Goal: Task Accomplishment & Management: Use online tool/utility

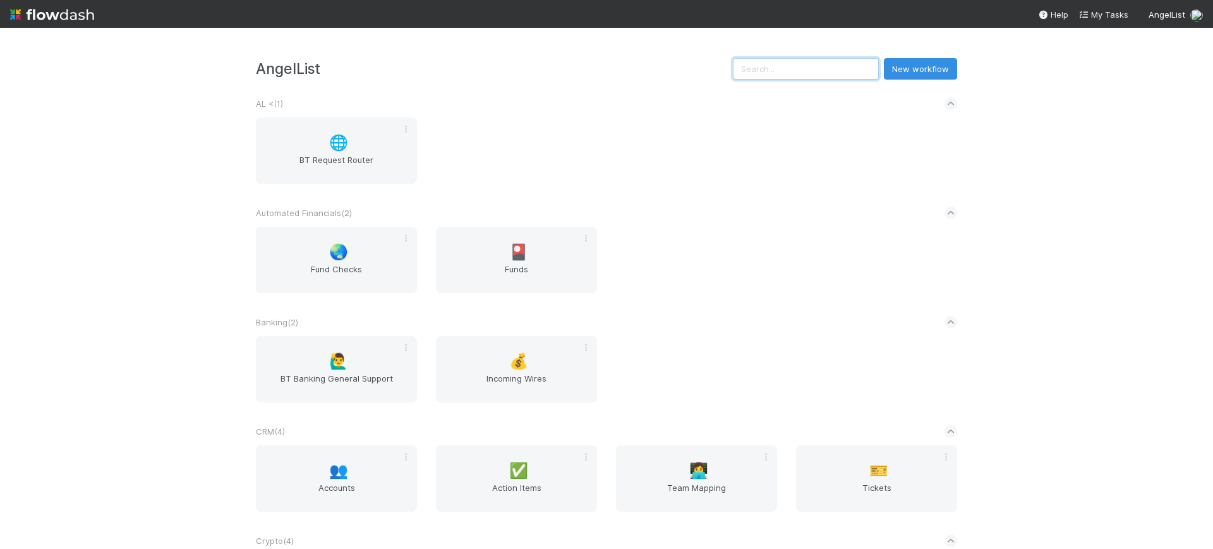
click at [801, 74] on input "text" at bounding box center [806, 68] width 146 height 21
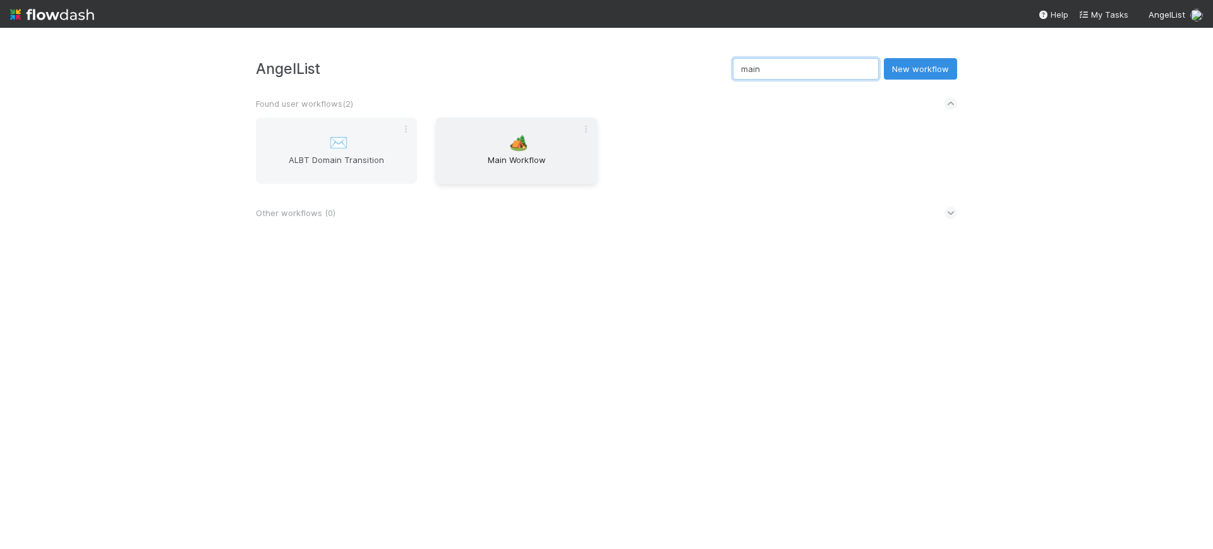
type input "main"
click at [510, 166] on span "Main Workflow" at bounding box center [516, 165] width 151 height 25
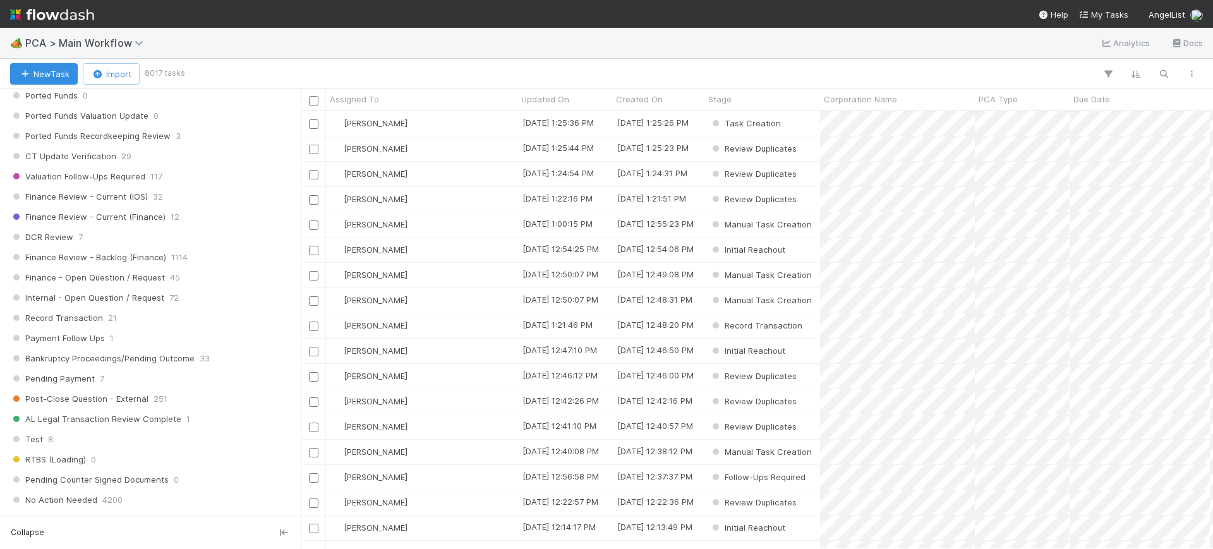
scroll to position [939, 0]
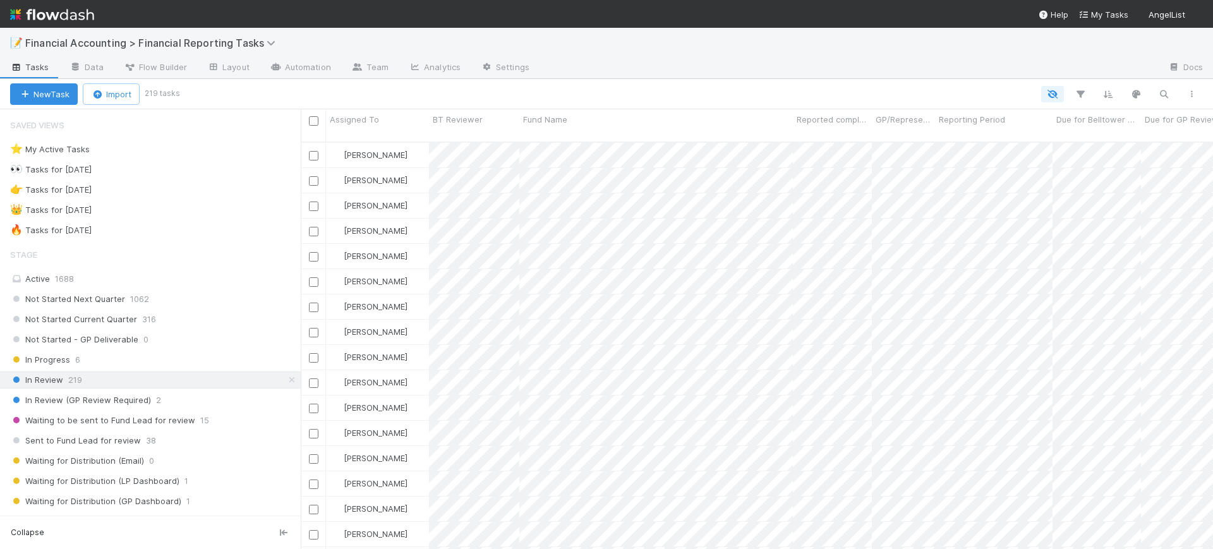
scroll to position [405, 900]
click at [1082, 97] on icon "button" at bounding box center [1080, 93] width 13 height 11
click at [915, 137] on button "Add Filter" at bounding box center [886, 132] width 379 height 18
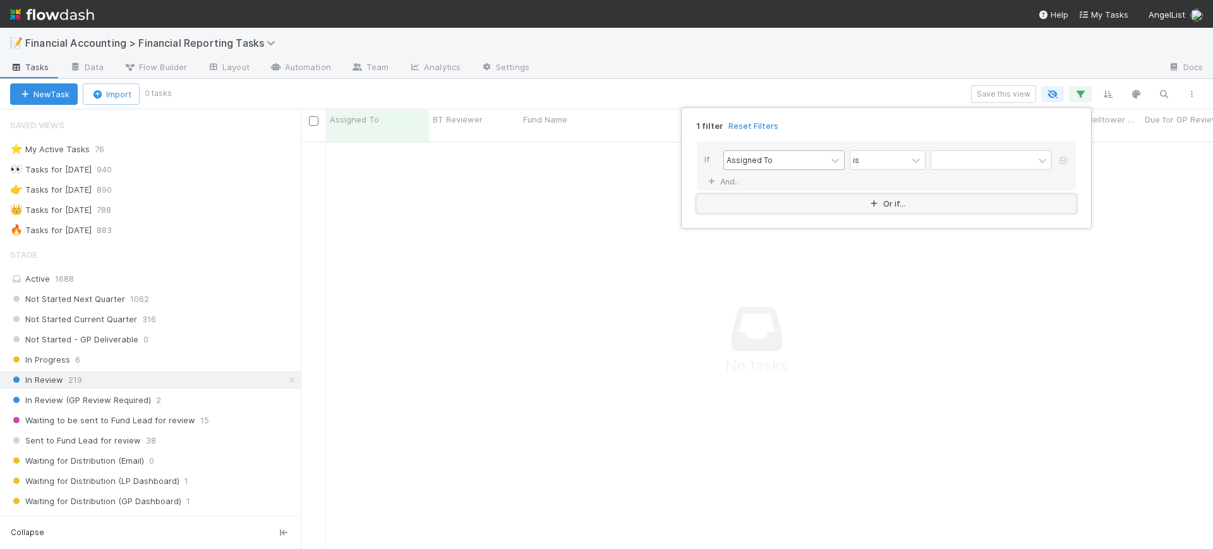
scroll to position [393, 888]
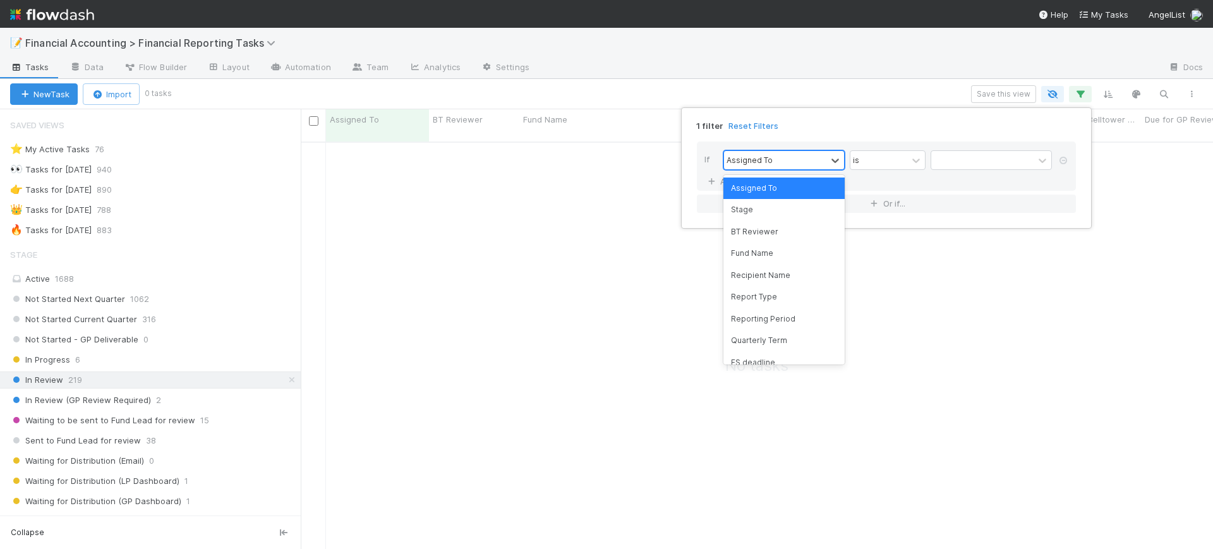
click at [793, 152] on div "Assigned To" at bounding box center [775, 160] width 102 height 18
drag, startPoint x: 779, startPoint y: 337, endPoint x: 784, endPoint y: 319, distance: 18.6
click at [784, 319] on div "Assigned To Stage BT Reviewer Fund Name Recipient Name Report Type Reporting Pe…" at bounding box center [783, 269] width 121 height 189
click at [784, 319] on div "Reporting Period" at bounding box center [783, 318] width 121 height 21
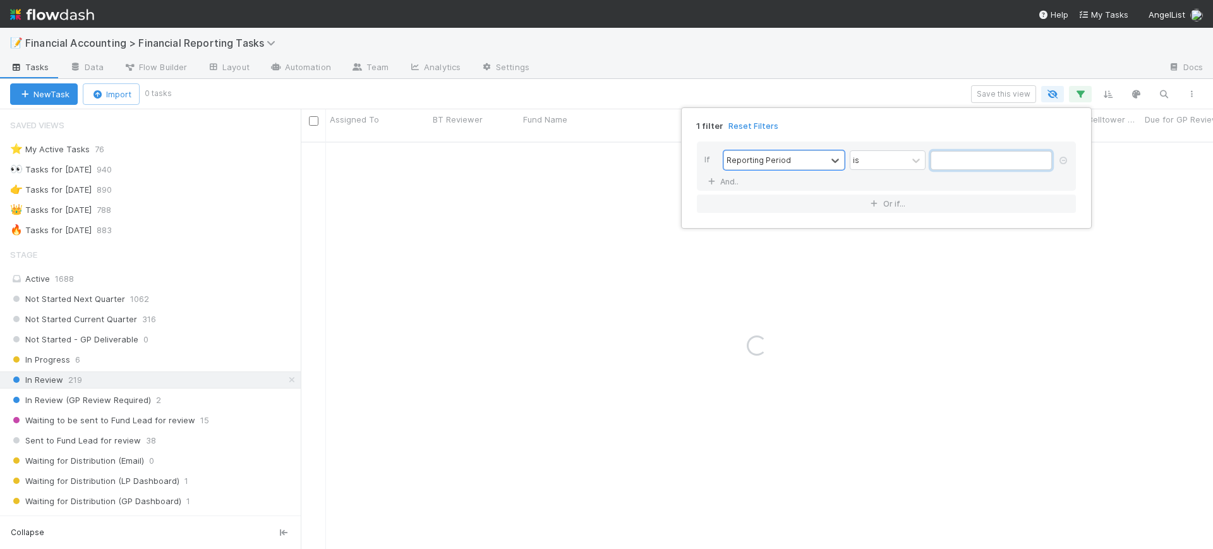
click at [952, 162] on input "text" at bounding box center [990, 160] width 121 height 19
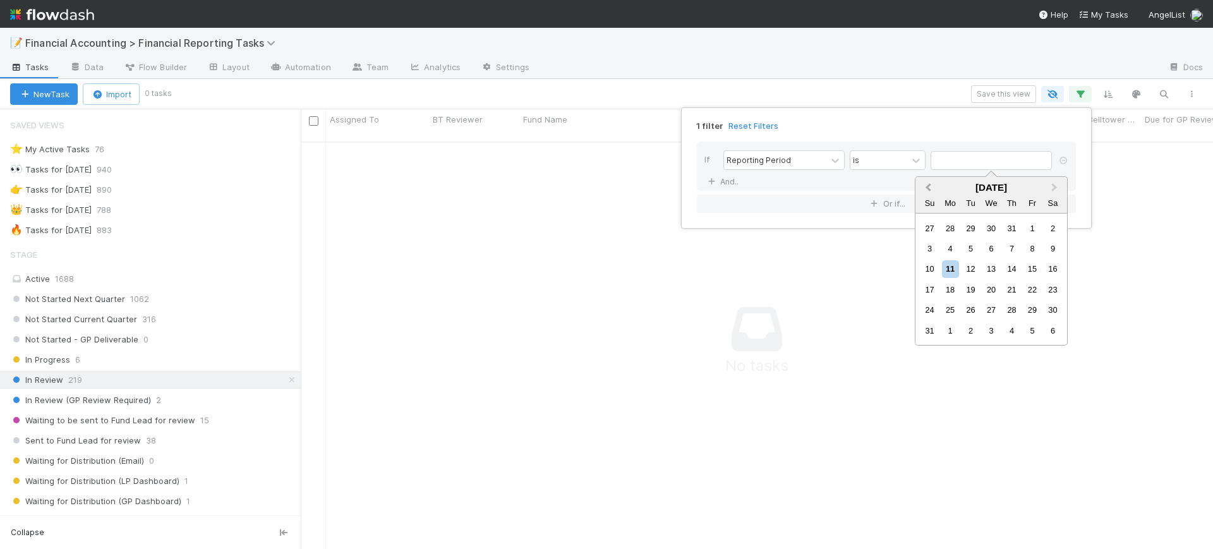
click at [932, 181] on button "Previous Month" at bounding box center [926, 188] width 20 height 20
click at [947, 302] on div "30" at bounding box center [950, 309] width 17 height 17
type input "06/30/2025"
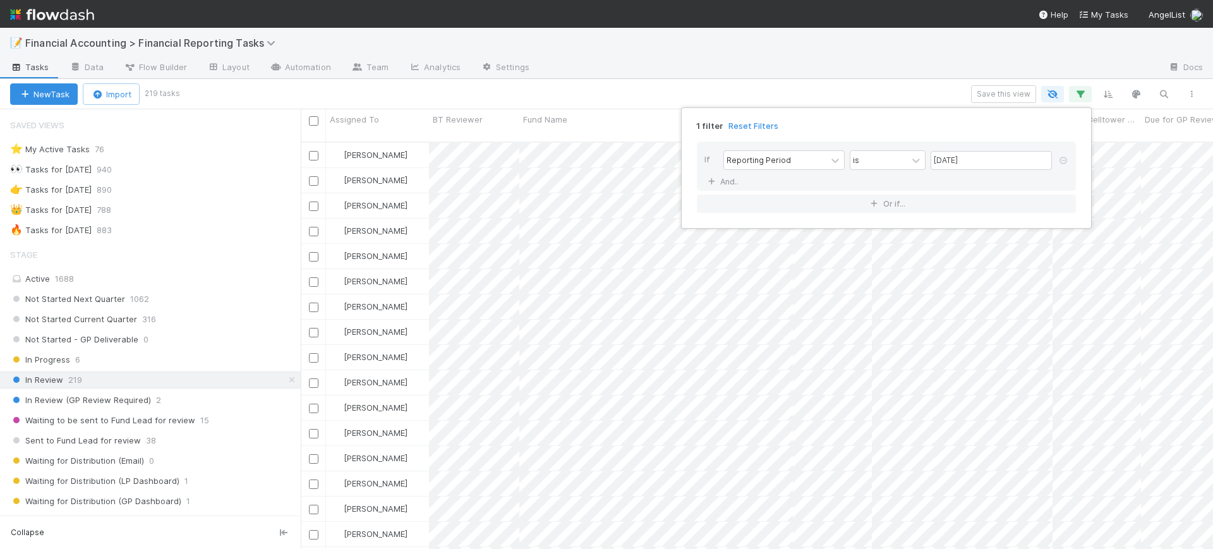
drag, startPoint x: 296, startPoint y: 260, endPoint x: 296, endPoint y: 345, distance: 84.6
click at [296, 345] on div "1 filter Reset Filters If Reporting Period is 06/30/2025 And.. Or if..." at bounding box center [606, 274] width 1213 height 549
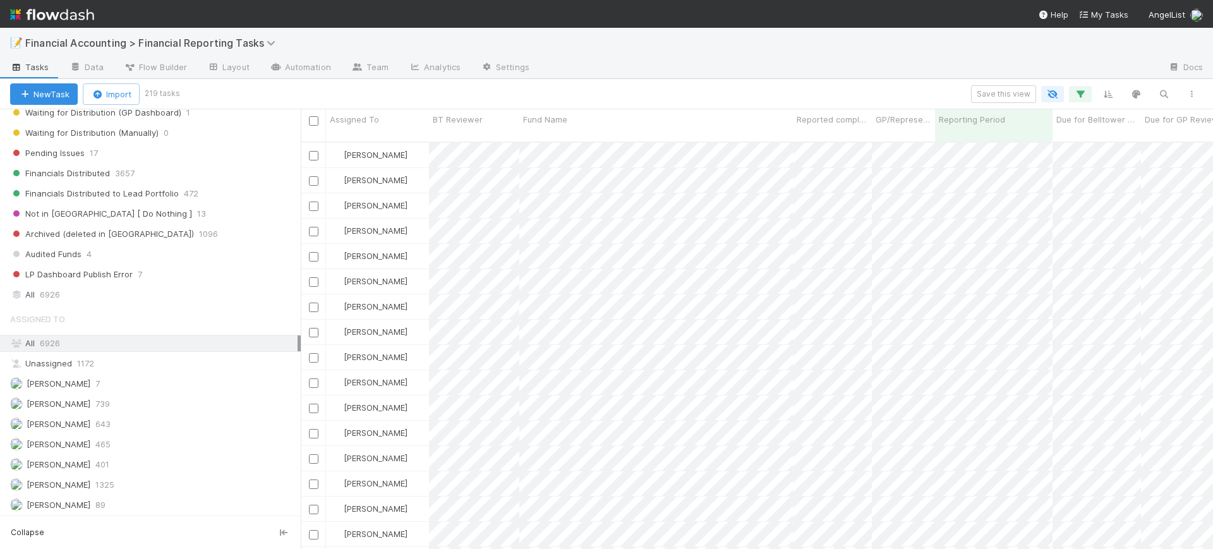
scroll to position [385, 0]
click at [85, 305] on div "All 6926" at bounding box center [153, 298] width 287 height 16
click at [1191, 90] on icon "button" at bounding box center [1191, 94] width 13 height 8
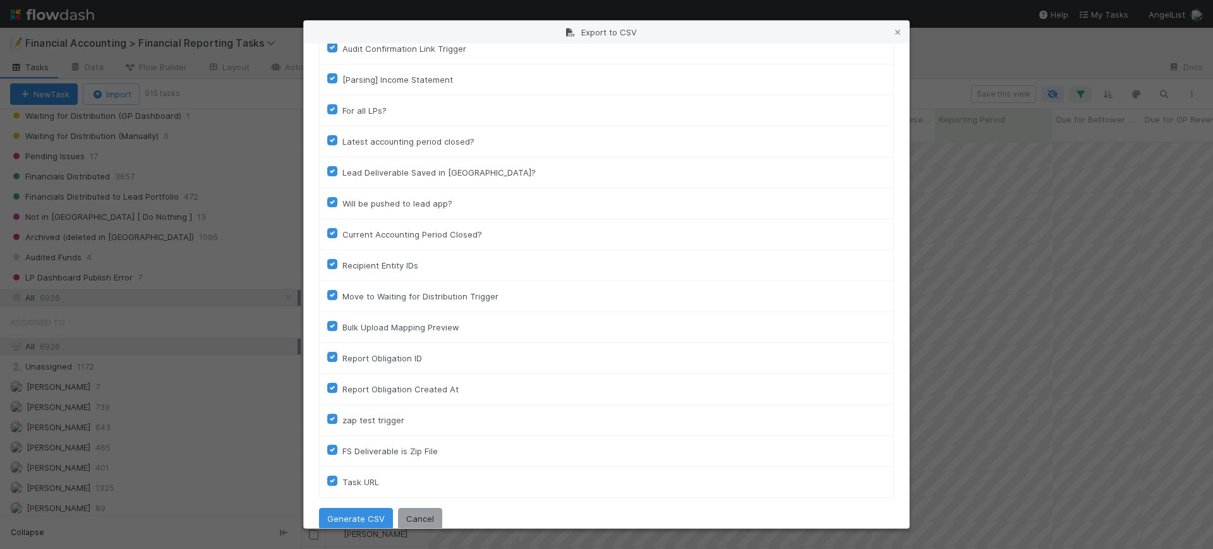
scroll to position [1239, 0]
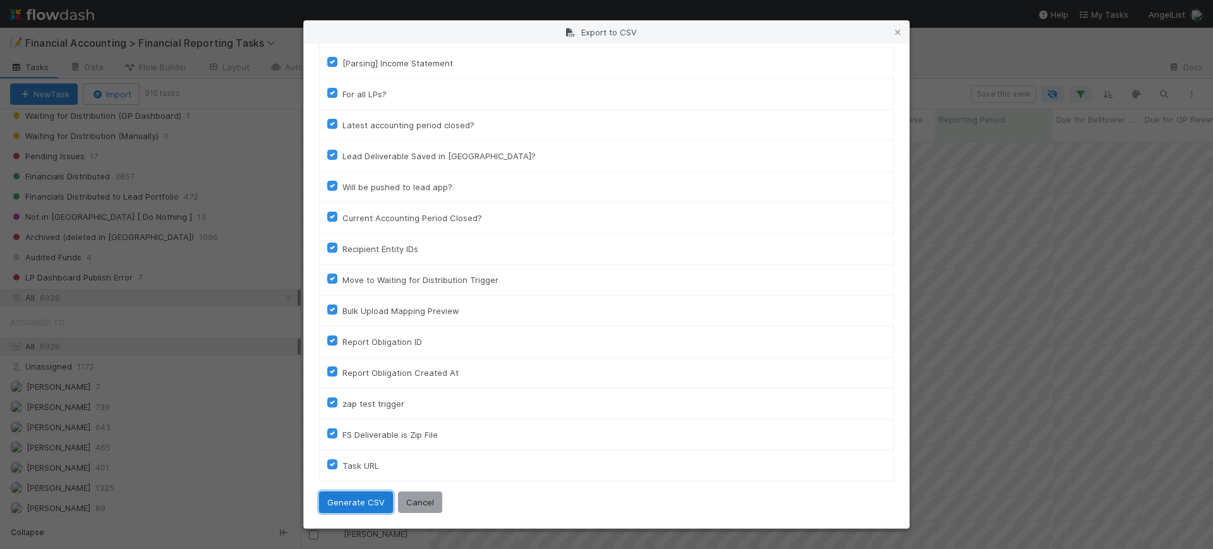
click at [337, 500] on button "Generate CSV" at bounding box center [356, 501] width 74 height 21
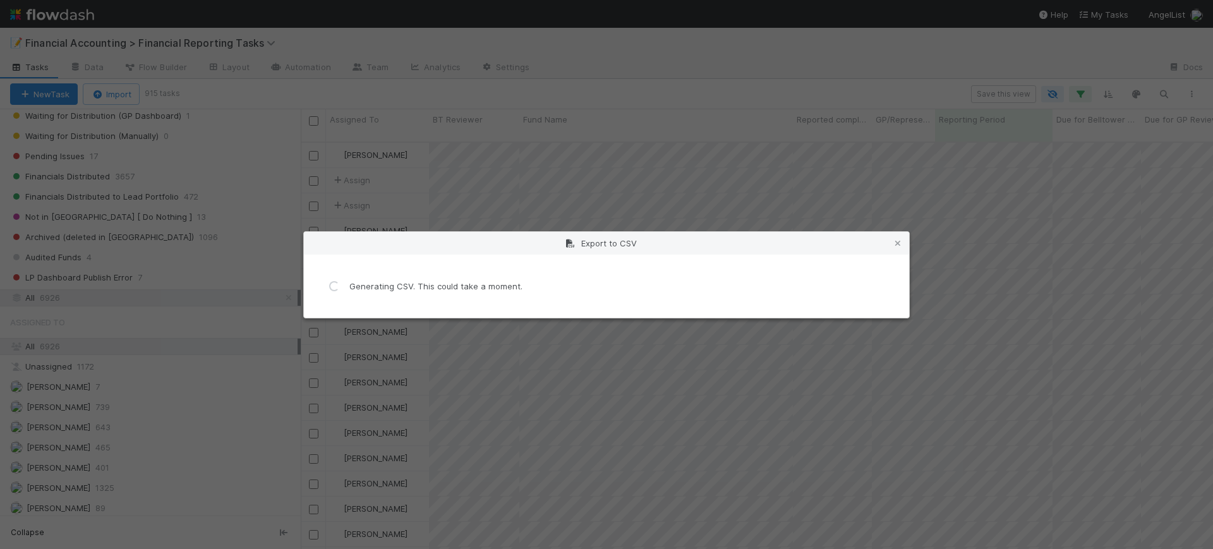
scroll to position [0, 0]
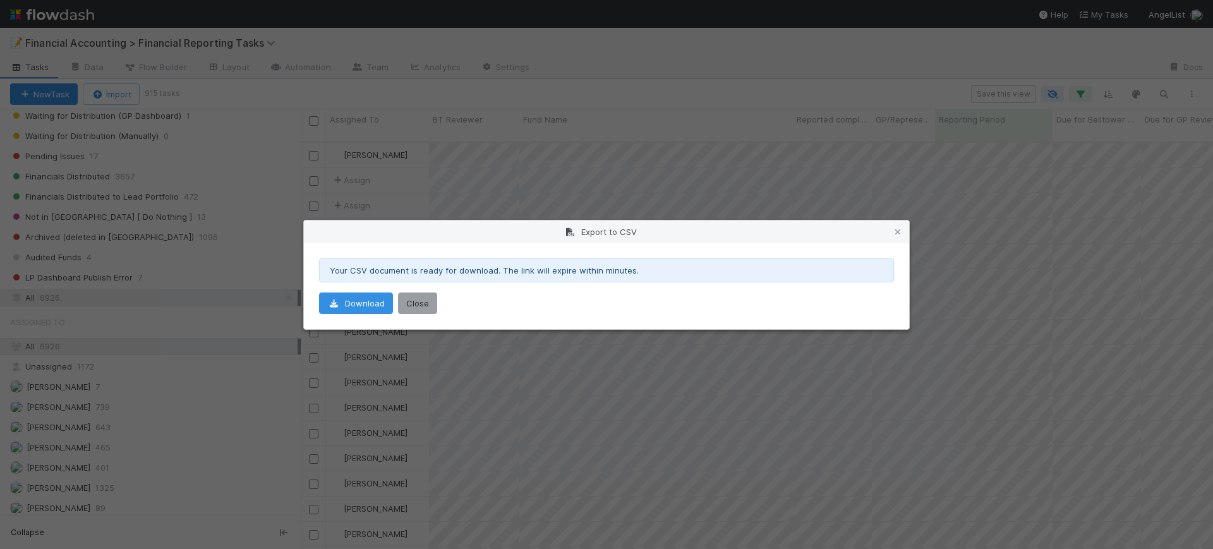
click at [337, 500] on div "Export to CSV Your CSV document is ready for download. The link will expire wit…" at bounding box center [606, 274] width 1213 height 549
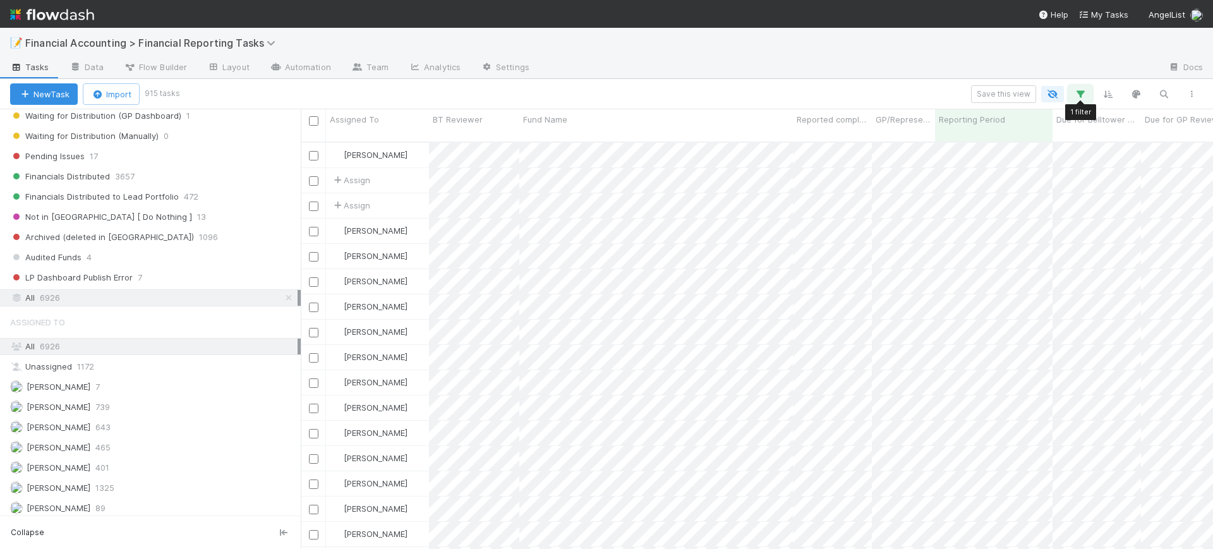
click at [1083, 96] on icon "button" at bounding box center [1080, 93] width 13 height 11
click at [1190, 91] on div "1 filter Reset Filters If Reporting Period is 06/30/2025 And.. Or if..." at bounding box center [606, 274] width 1213 height 549
click at [1190, 91] on icon "button" at bounding box center [1191, 94] width 13 height 8
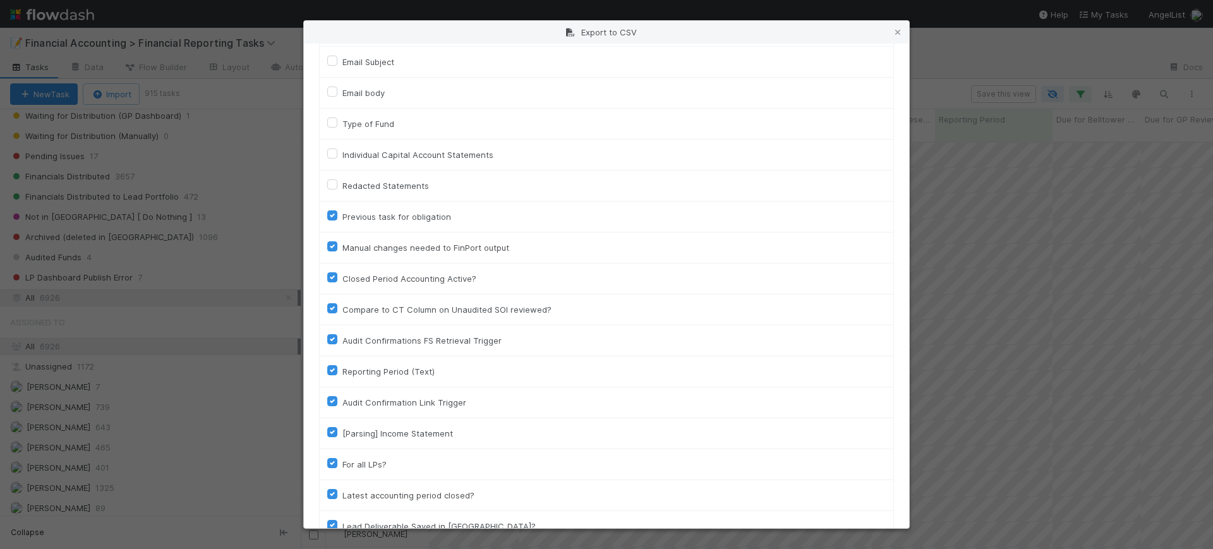
scroll to position [1239, 0]
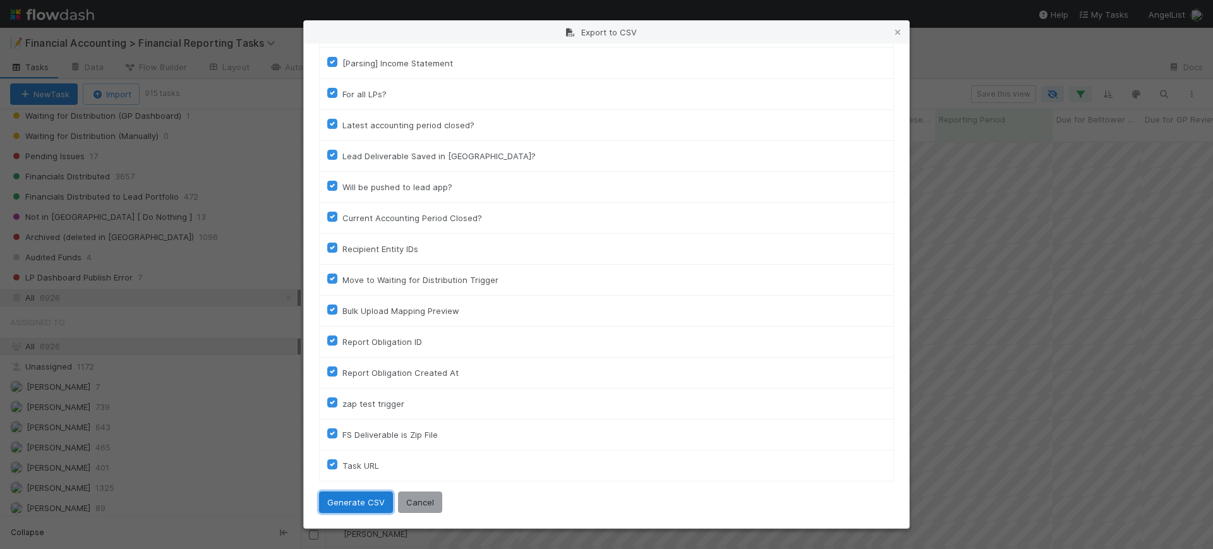
click at [344, 507] on button "Generate CSV" at bounding box center [356, 501] width 74 height 21
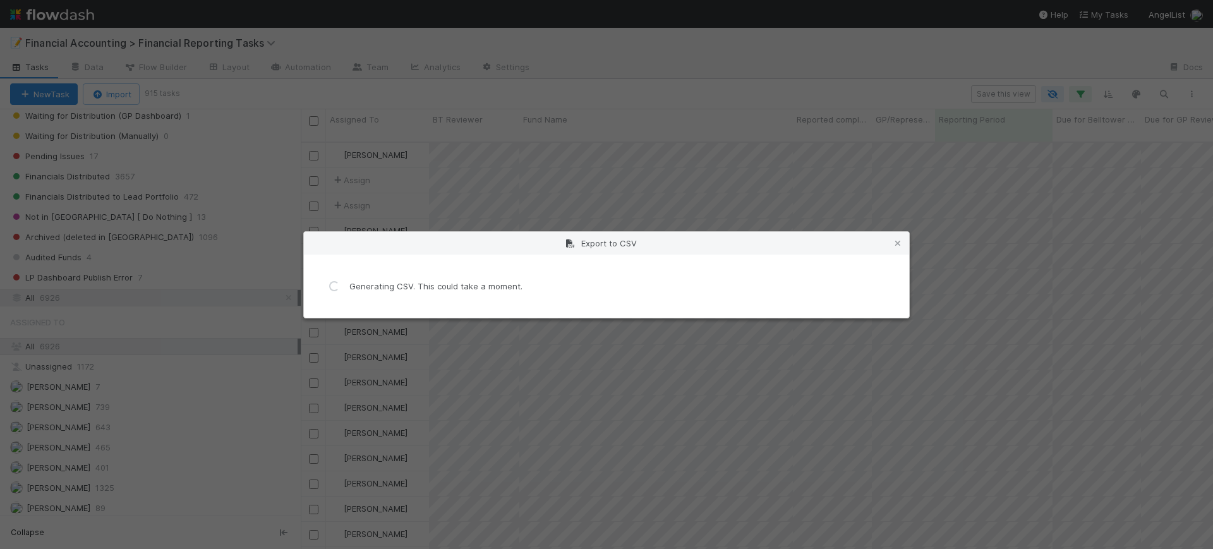
scroll to position [0, 0]
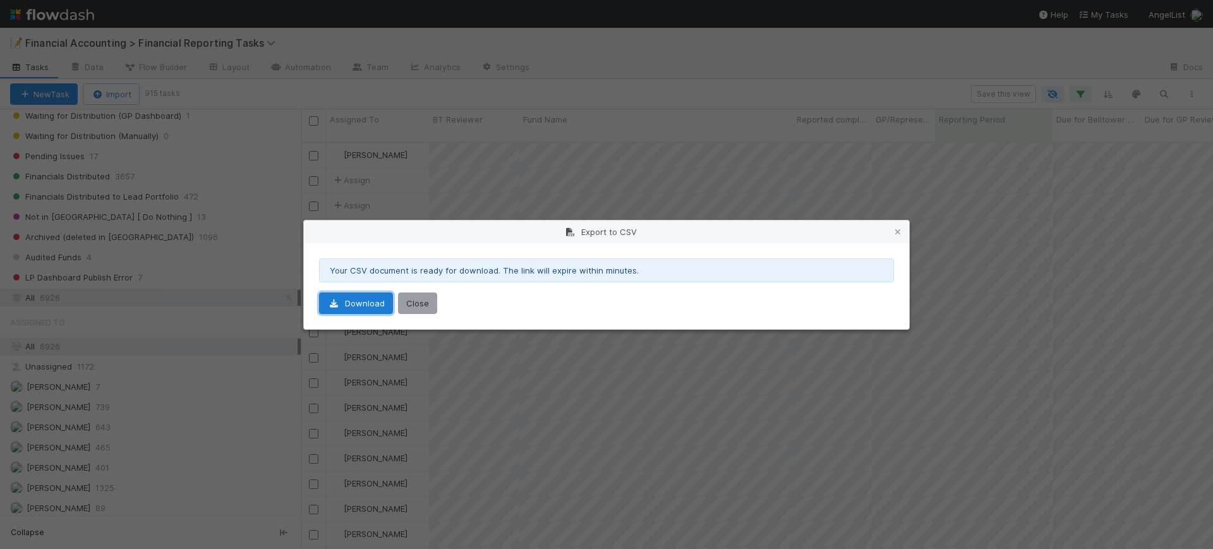
click at [369, 299] on link "Download" at bounding box center [356, 302] width 74 height 21
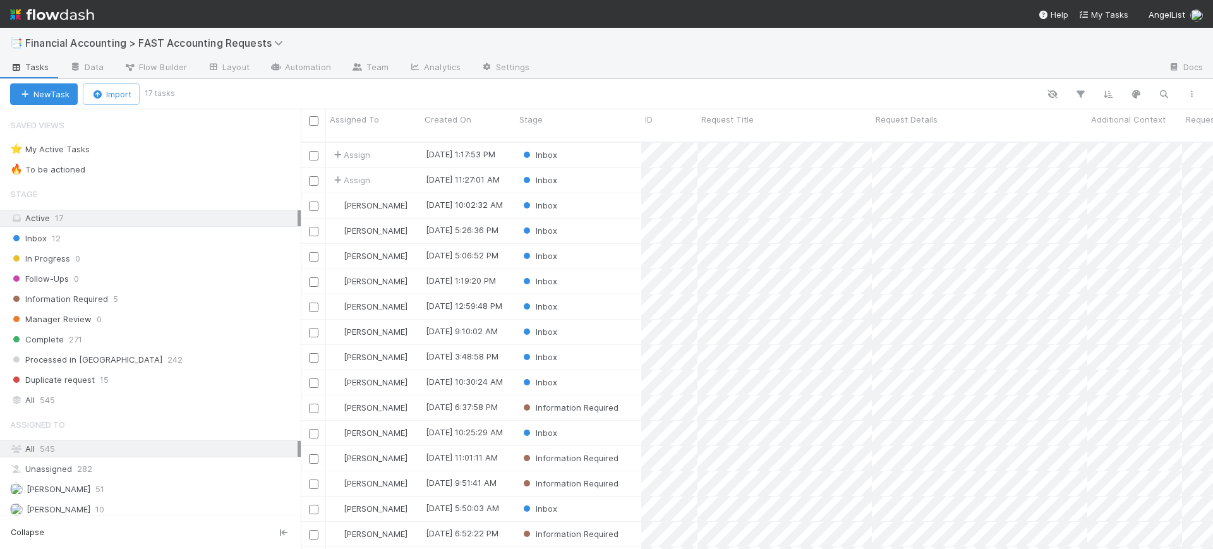
scroll to position [405, 900]
